Goal: Task Accomplishment & Management: Manage account settings

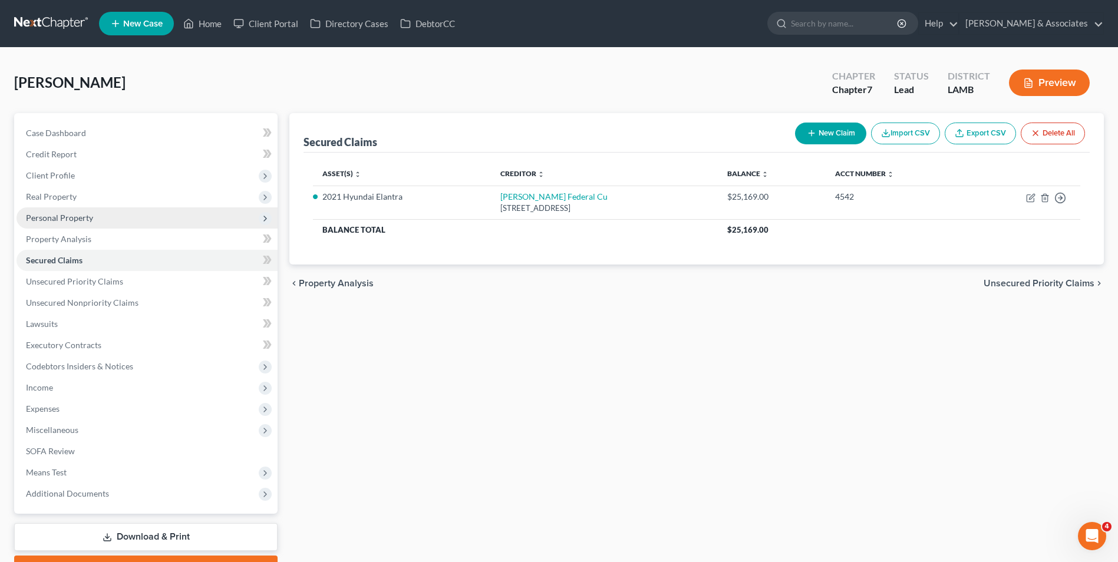
click at [70, 222] on span "Personal Property" at bounding box center [59, 218] width 67 height 10
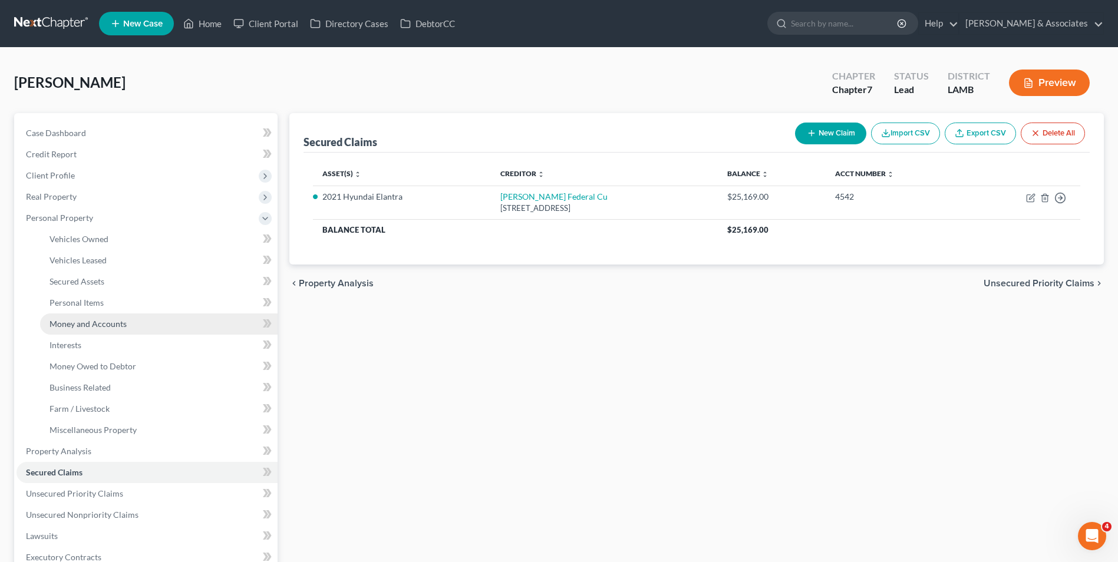
click at [95, 319] on span "Money and Accounts" at bounding box center [87, 324] width 77 height 10
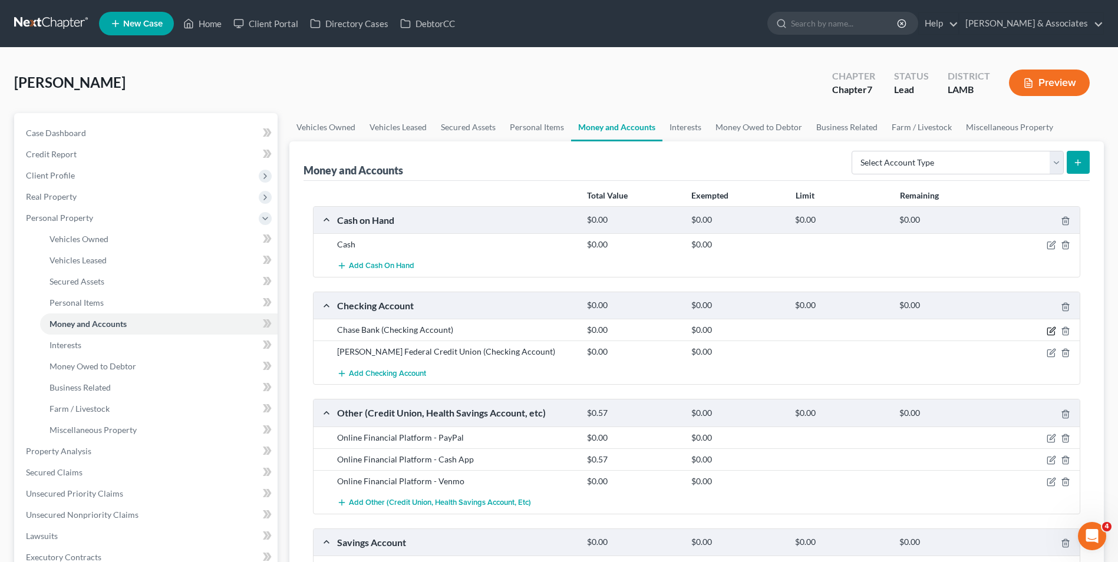
click at [1049, 332] on icon "button" at bounding box center [1050, 330] width 9 height 9
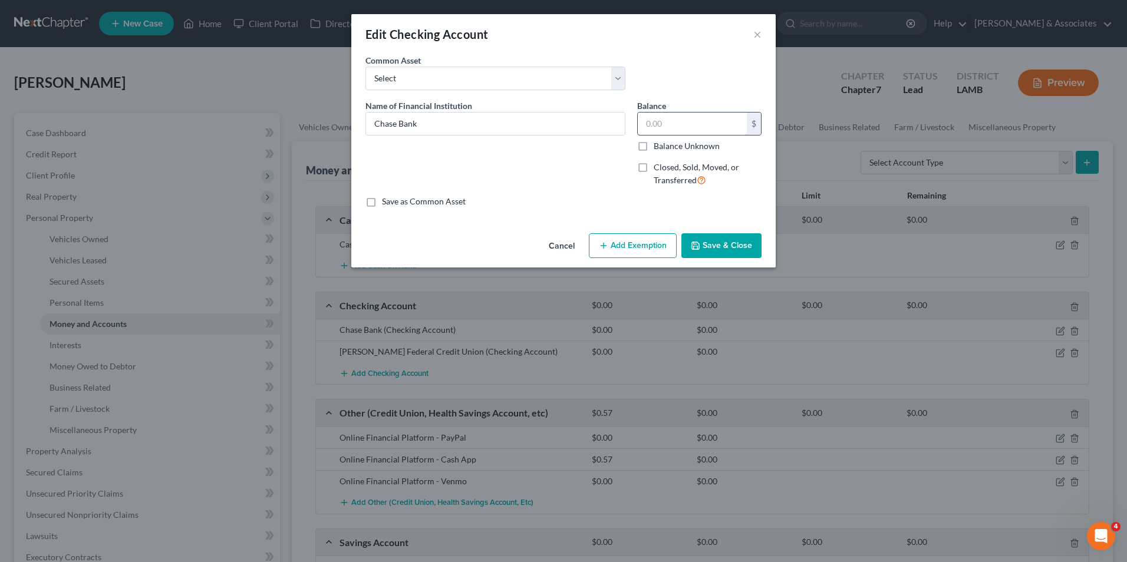
click at [655, 127] on input "text" at bounding box center [692, 124] width 109 height 22
type input "6.67"
click at [738, 239] on button "Save & Close" at bounding box center [721, 245] width 80 height 25
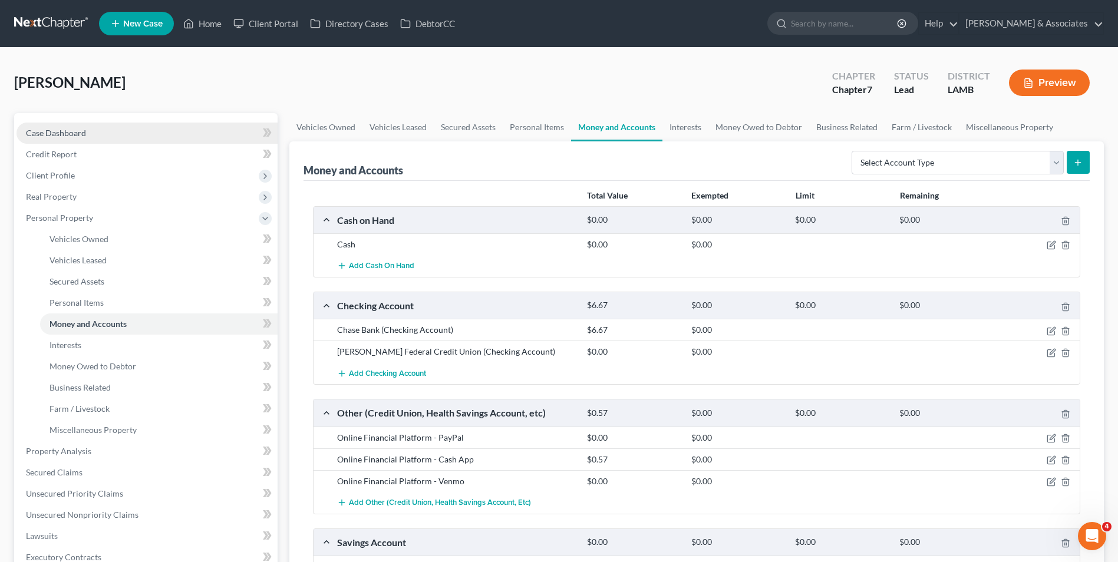
click at [142, 140] on link "Case Dashboard" at bounding box center [146, 133] width 261 height 21
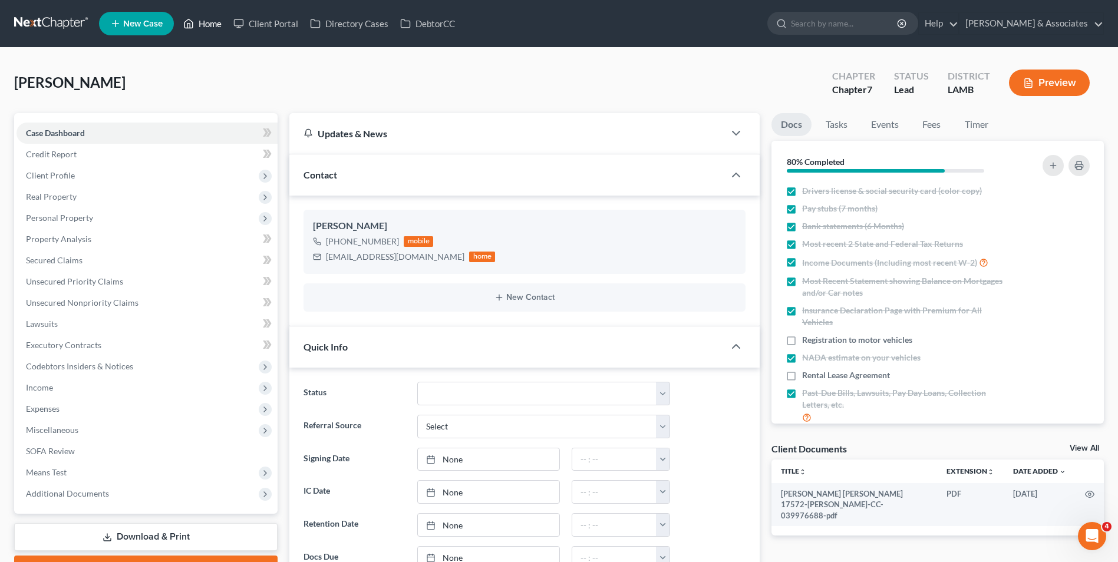
click at [211, 25] on link "Home" at bounding box center [202, 23] width 50 height 21
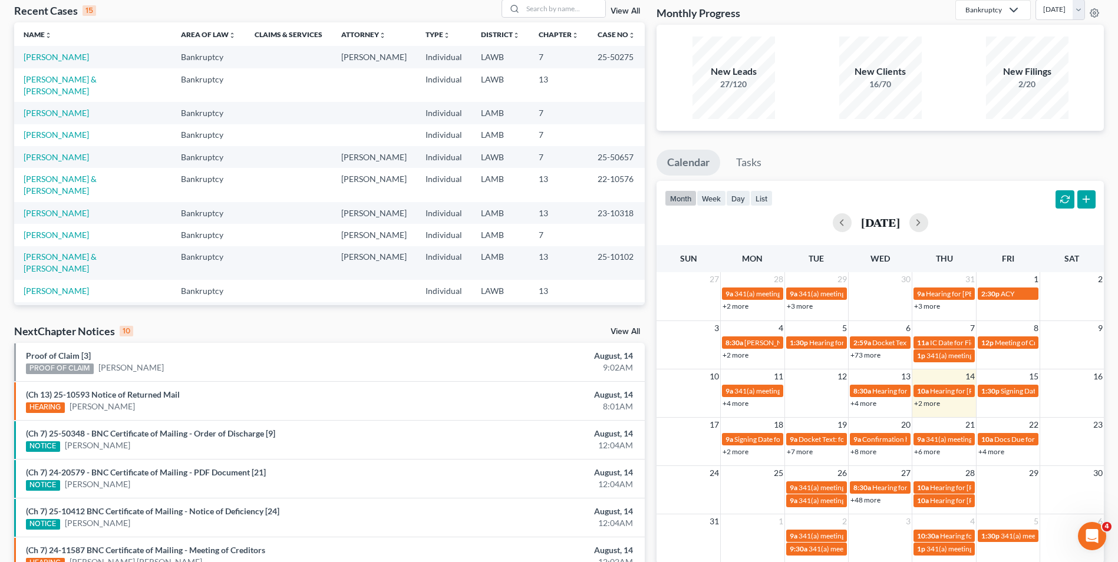
scroll to position [118, 0]
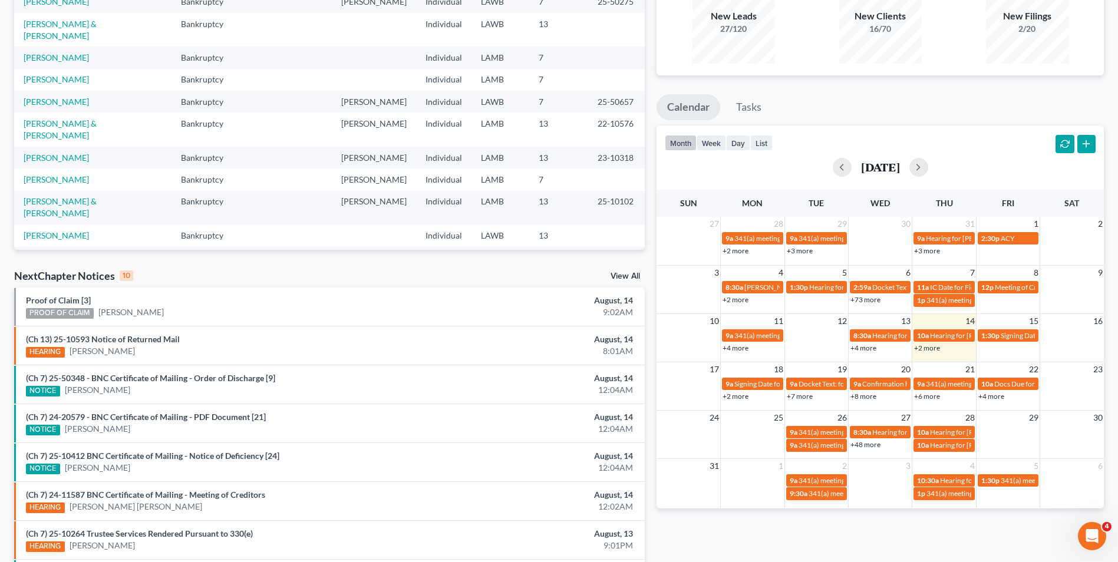
click at [734, 348] on link "+4 more" at bounding box center [735, 348] width 26 height 9
click at [890, 363] on td "20" at bounding box center [880, 369] width 64 height 15
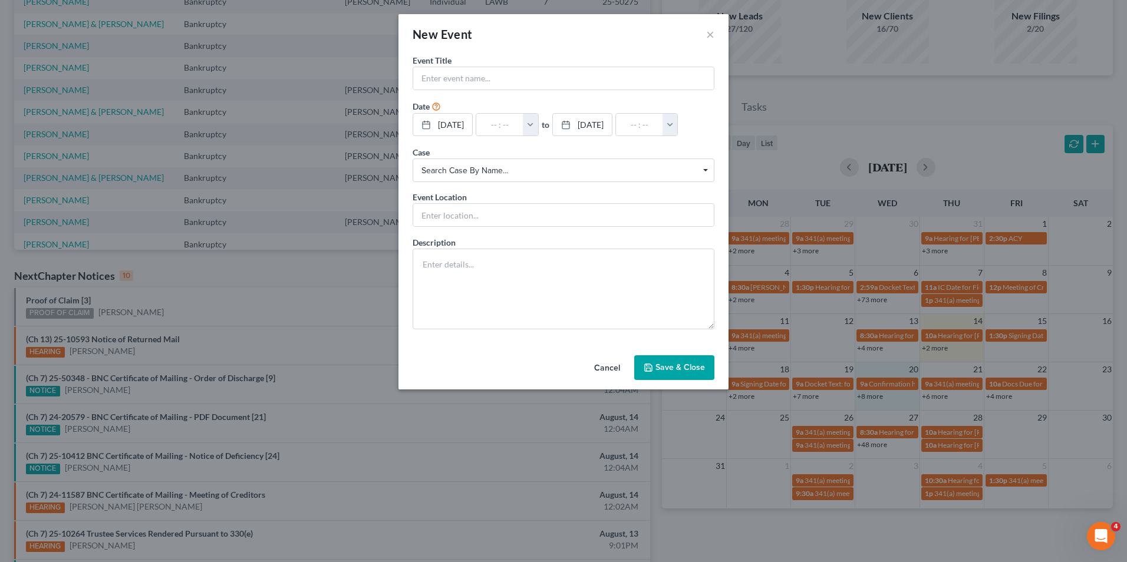
click at [705, 34] on div "New Event ×" at bounding box center [563, 34] width 330 height 40
click at [707, 34] on button "×" at bounding box center [710, 34] width 8 height 14
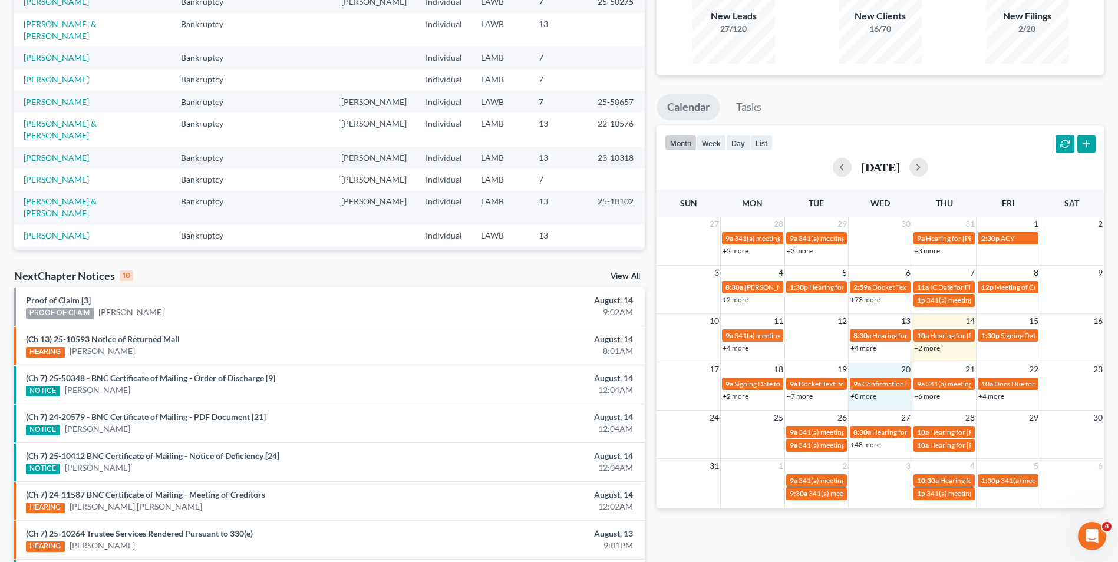
click at [923, 349] on link "+2 more" at bounding box center [927, 348] width 26 height 9
click at [1065, 352] on td at bounding box center [1072, 340] width 64 height 25
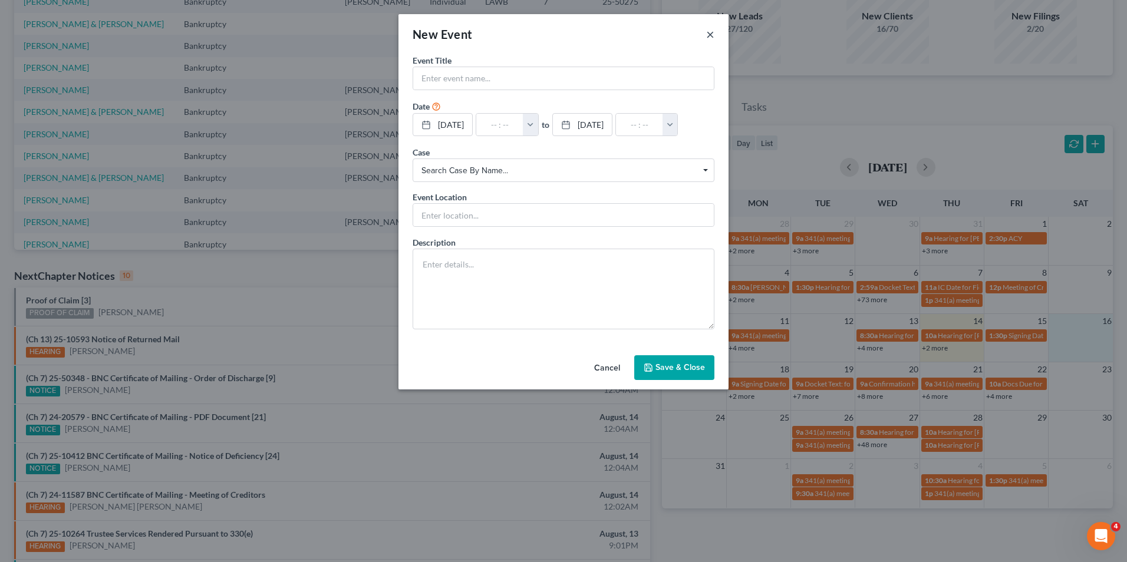
click at [709, 37] on button "×" at bounding box center [710, 34] width 8 height 14
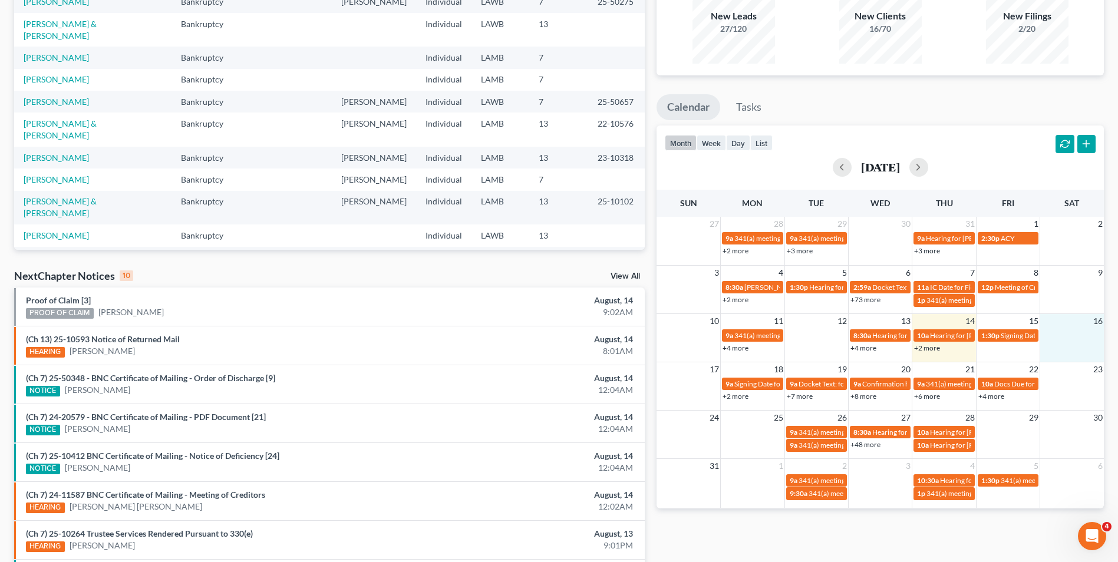
click at [741, 394] on link "+2 more" at bounding box center [735, 396] width 26 height 9
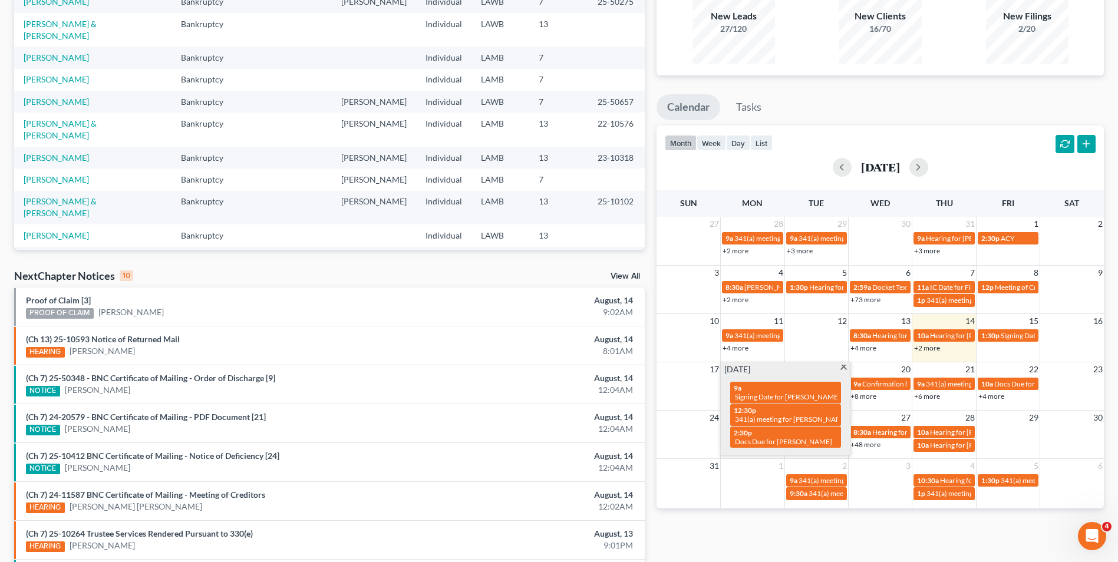
click at [841, 369] on span at bounding box center [843, 369] width 9 height 8
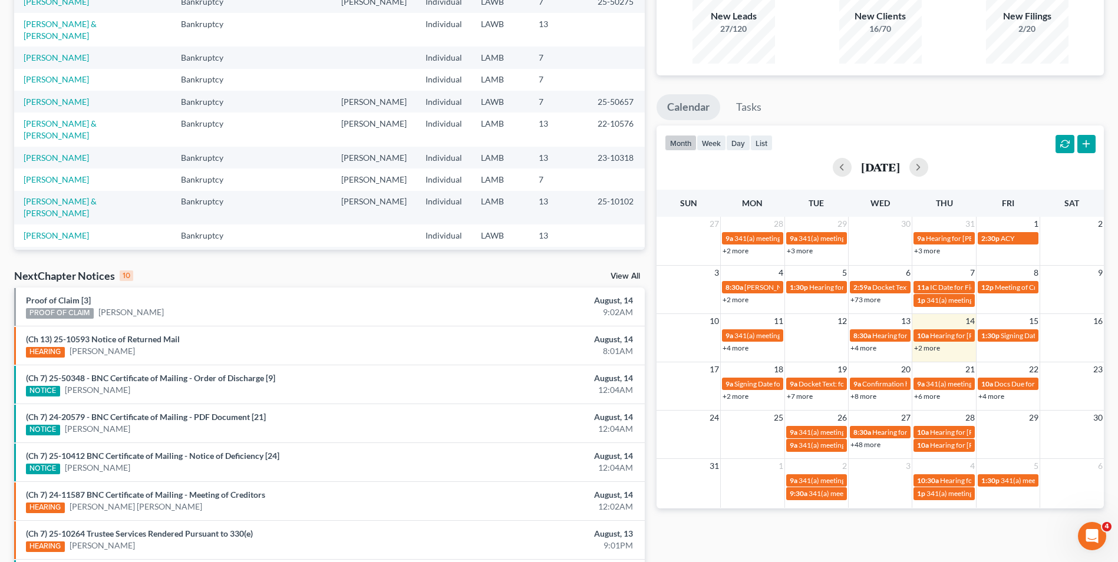
click at [804, 395] on link "+7 more" at bounding box center [800, 396] width 26 height 9
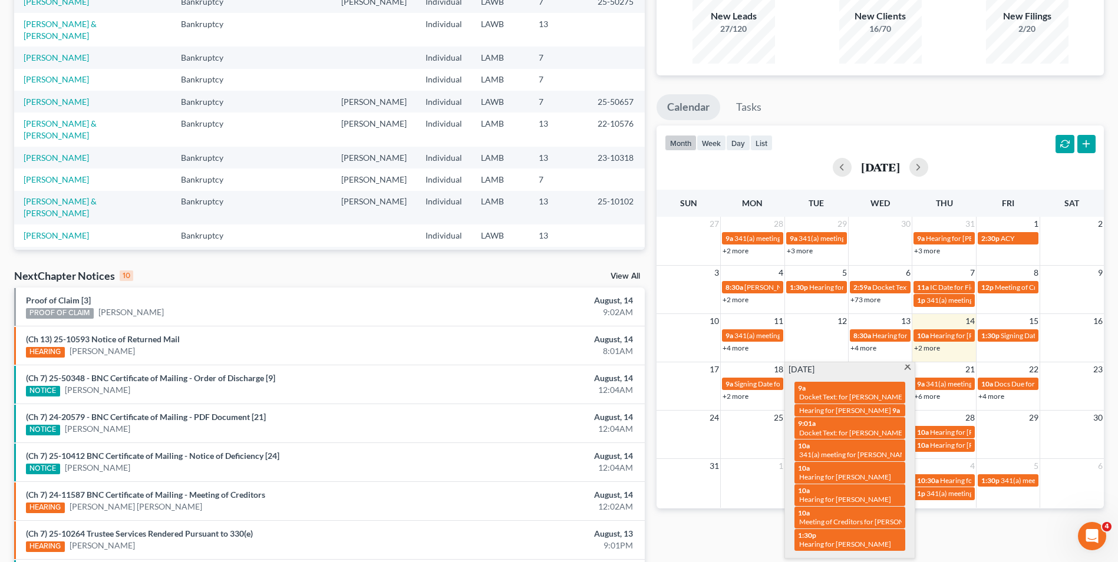
click at [907, 365] on span at bounding box center [907, 369] width 9 height 8
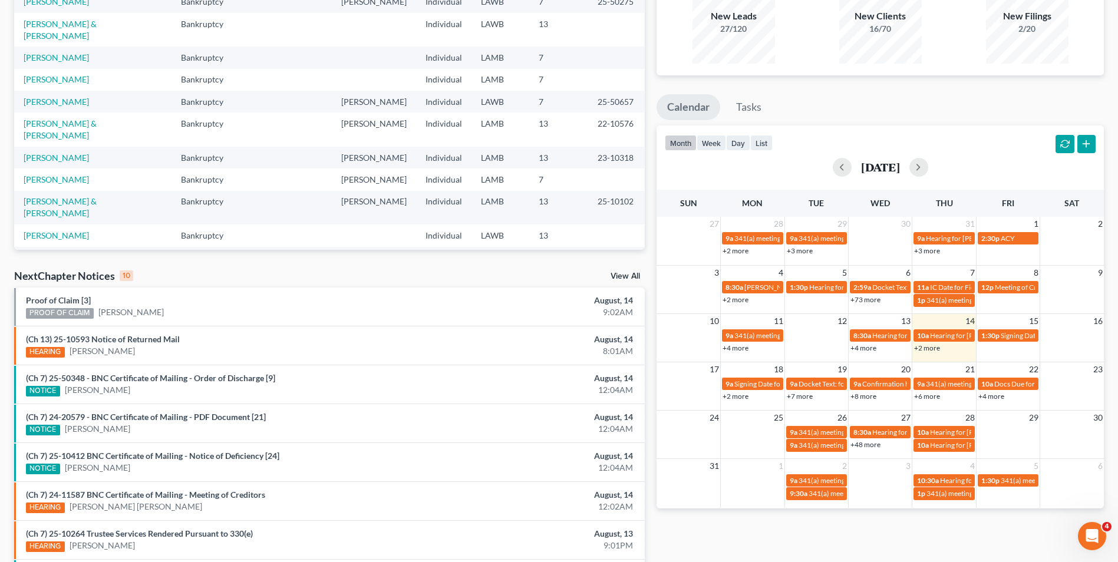
click at [873, 393] on link "+8 more" at bounding box center [863, 396] width 26 height 9
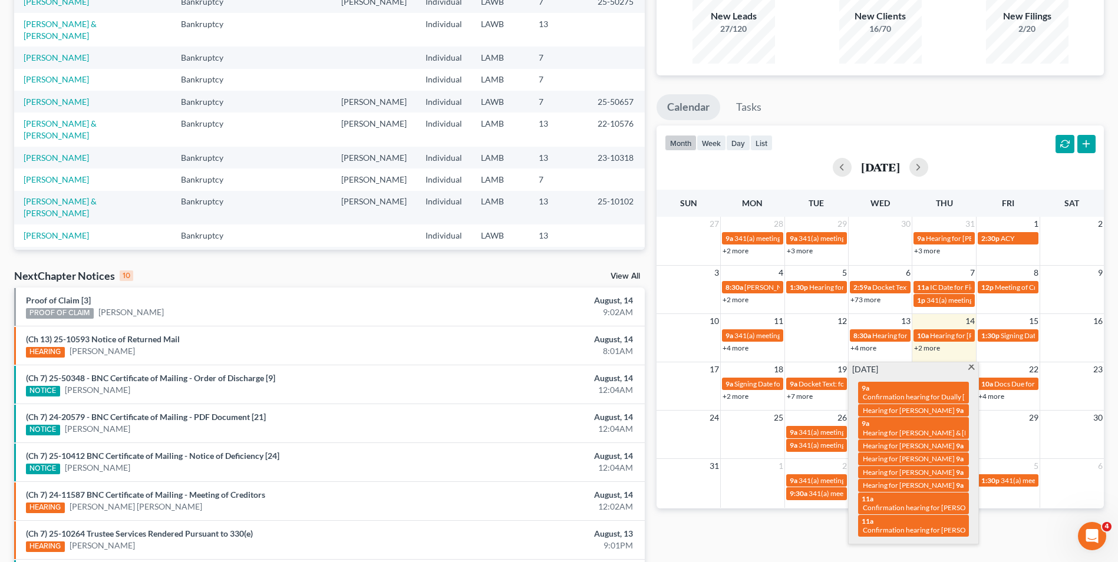
click at [967, 369] on span at bounding box center [971, 369] width 9 height 8
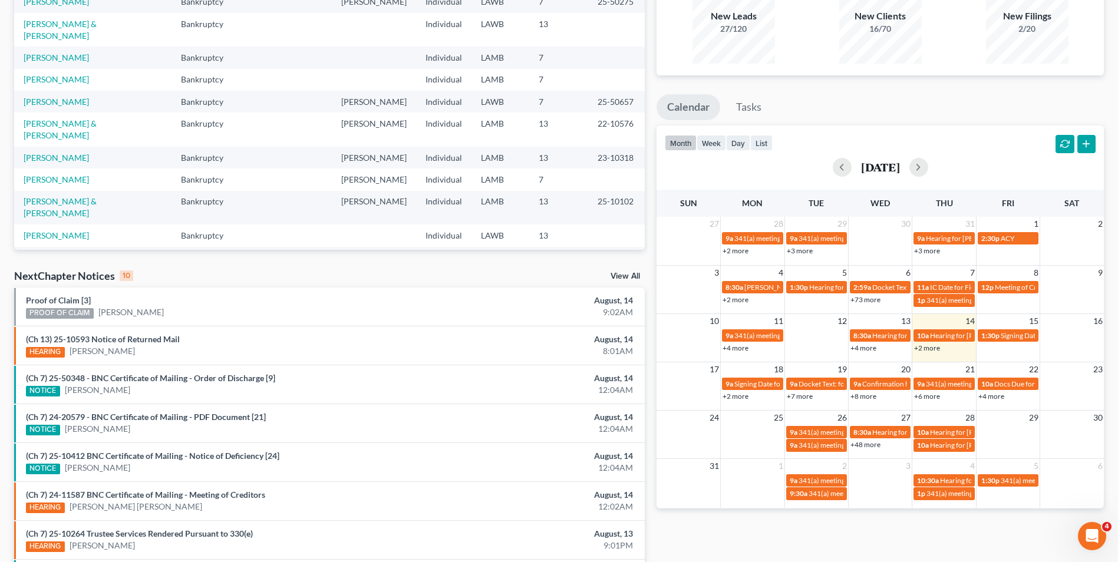
click at [922, 398] on link "+6 more" at bounding box center [927, 396] width 26 height 9
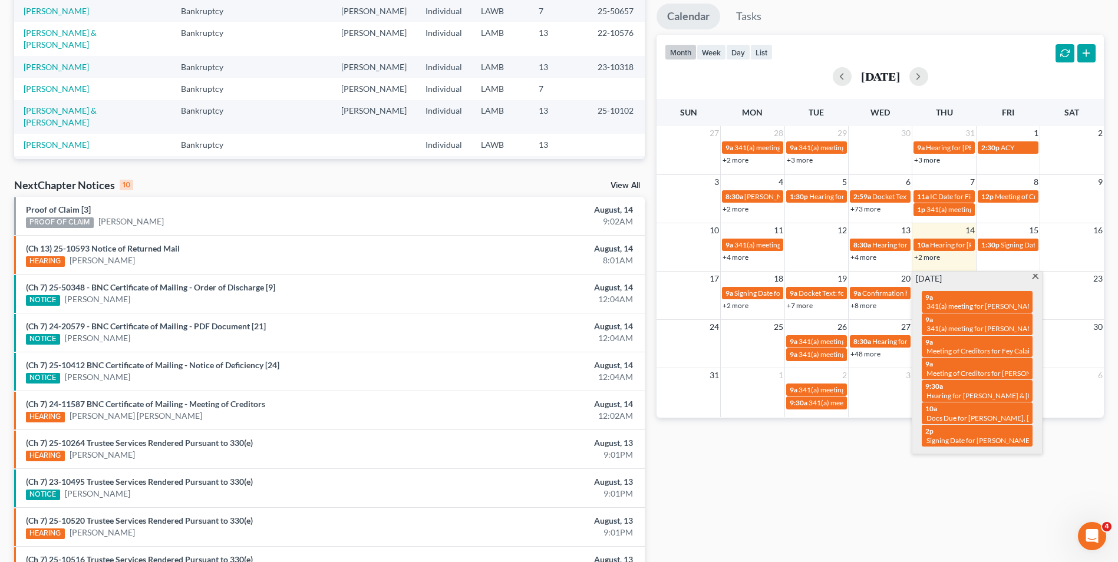
scroll to position [236, 0]
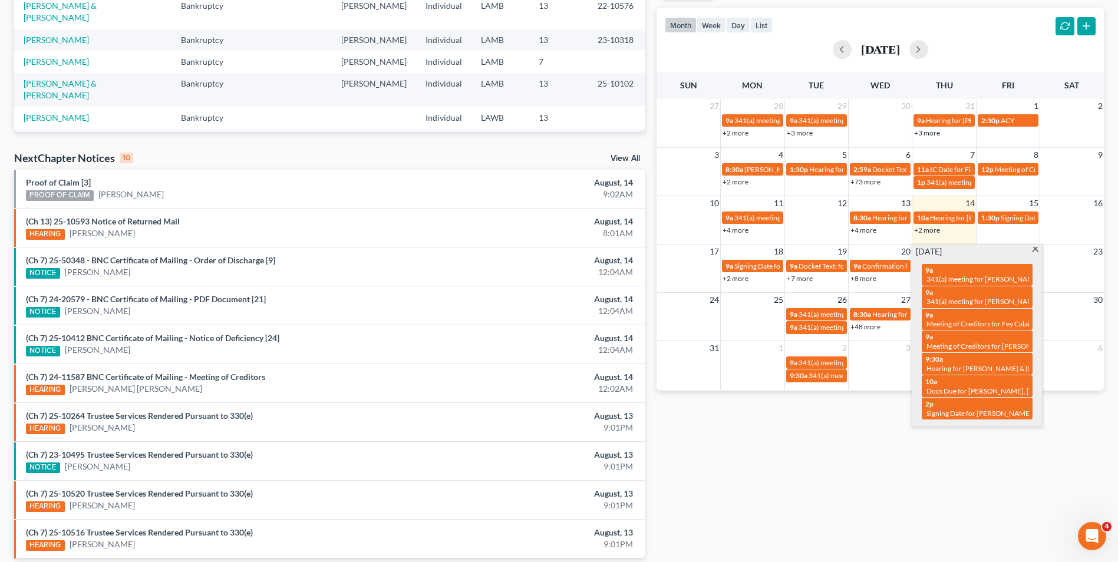
click at [1034, 252] on span at bounding box center [1035, 251] width 9 height 8
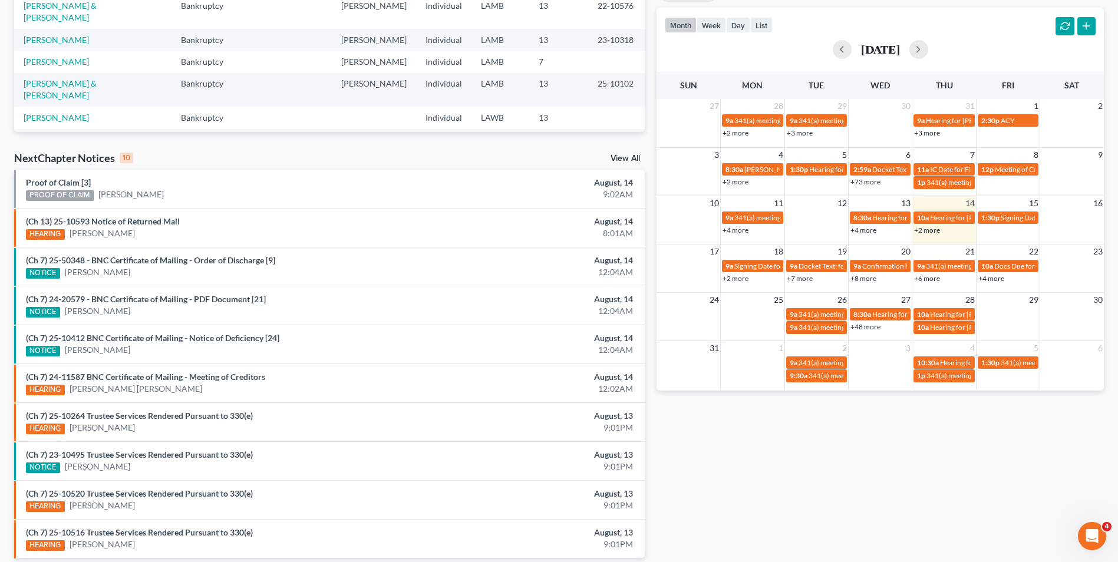
click at [864, 281] on link "+8 more" at bounding box center [863, 278] width 26 height 9
click at [786, 483] on div "Monthly Progress Bankruptcy Bankruptcy Business Formation and Planning Collecti…" at bounding box center [880, 201] width 459 height 751
click at [864, 325] on link "+48 more" at bounding box center [865, 326] width 30 height 9
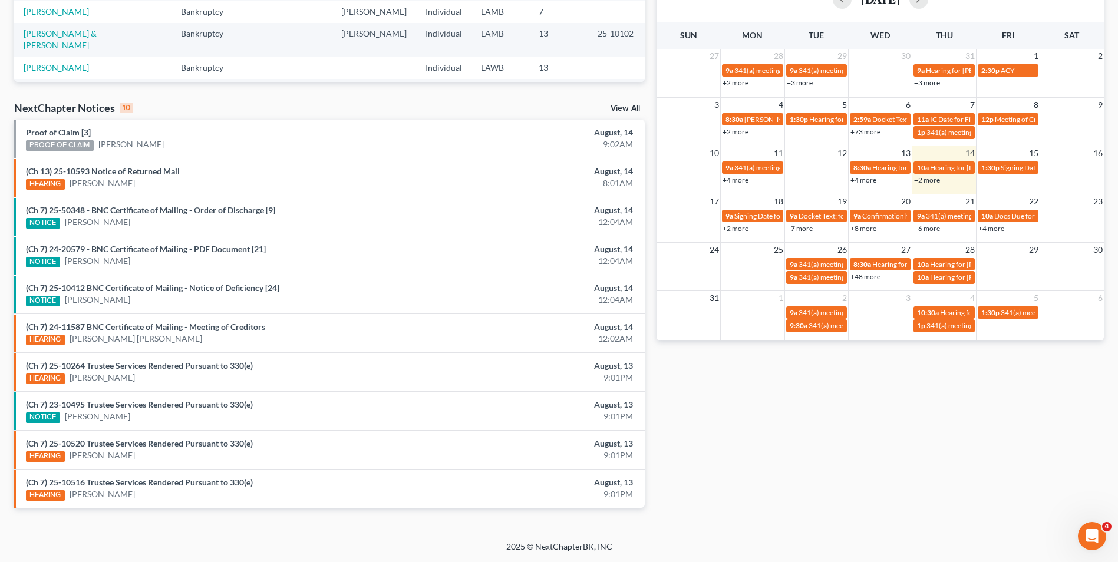
scroll to position [286, 0]
click at [860, 220] on span "9a" at bounding box center [857, 216] width 8 height 9
select select "Days"
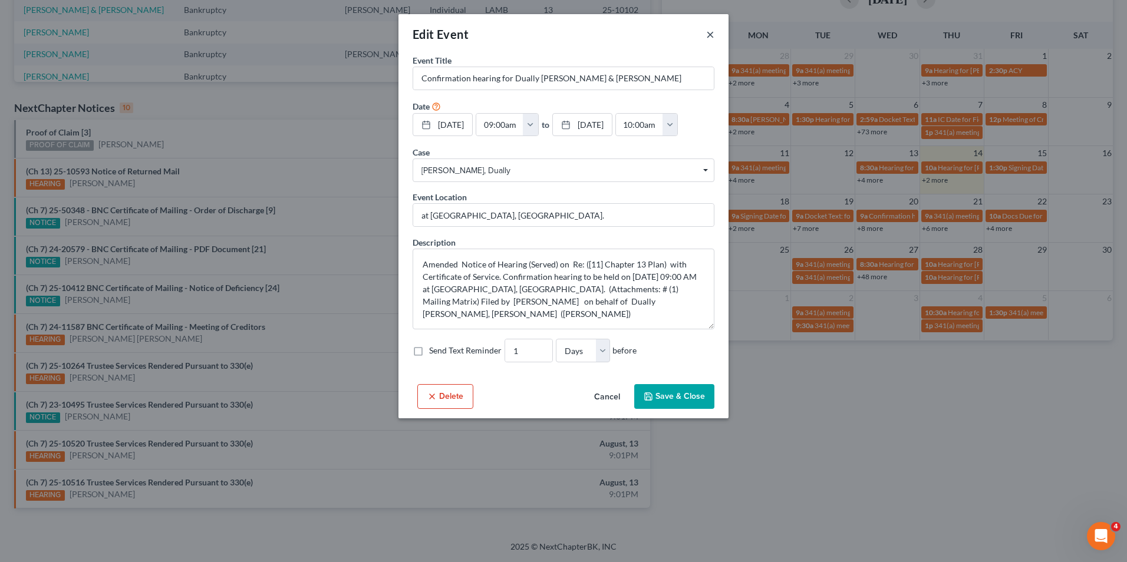
click at [709, 33] on button "×" at bounding box center [710, 34] width 8 height 14
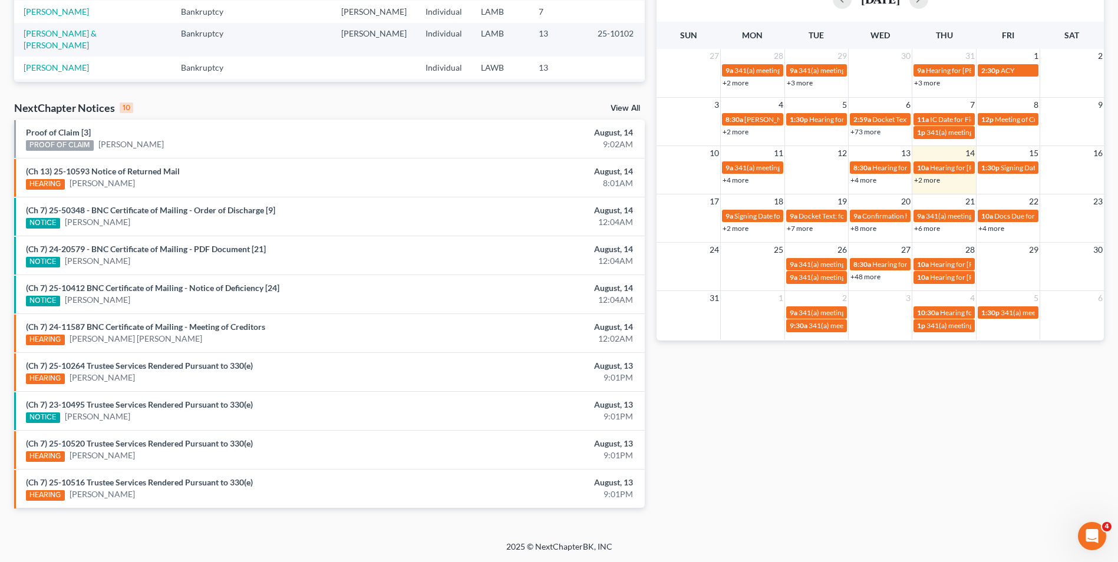
click at [985, 229] on link "+4 more" at bounding box center [991, 228] width 26 height 9
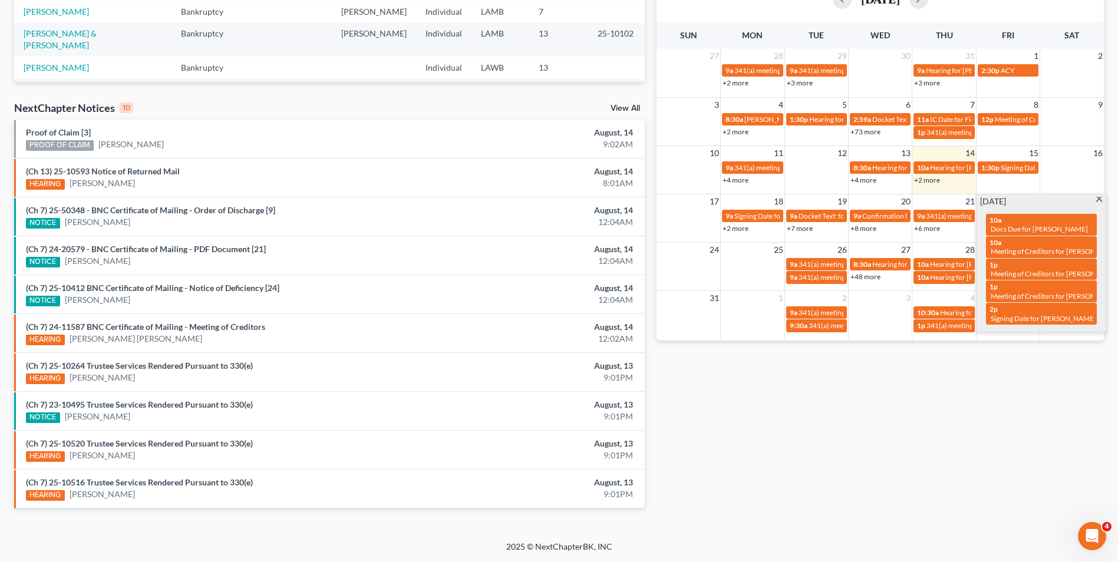
click at [910, 381] on div "Monthly Progress Bankruptcy Bankruptcy Business Formation and Planning Collecti…" at bounding box center [880, 151] width 459 height 751
